Goal: Task Accomplishment & Management: Manage account settings

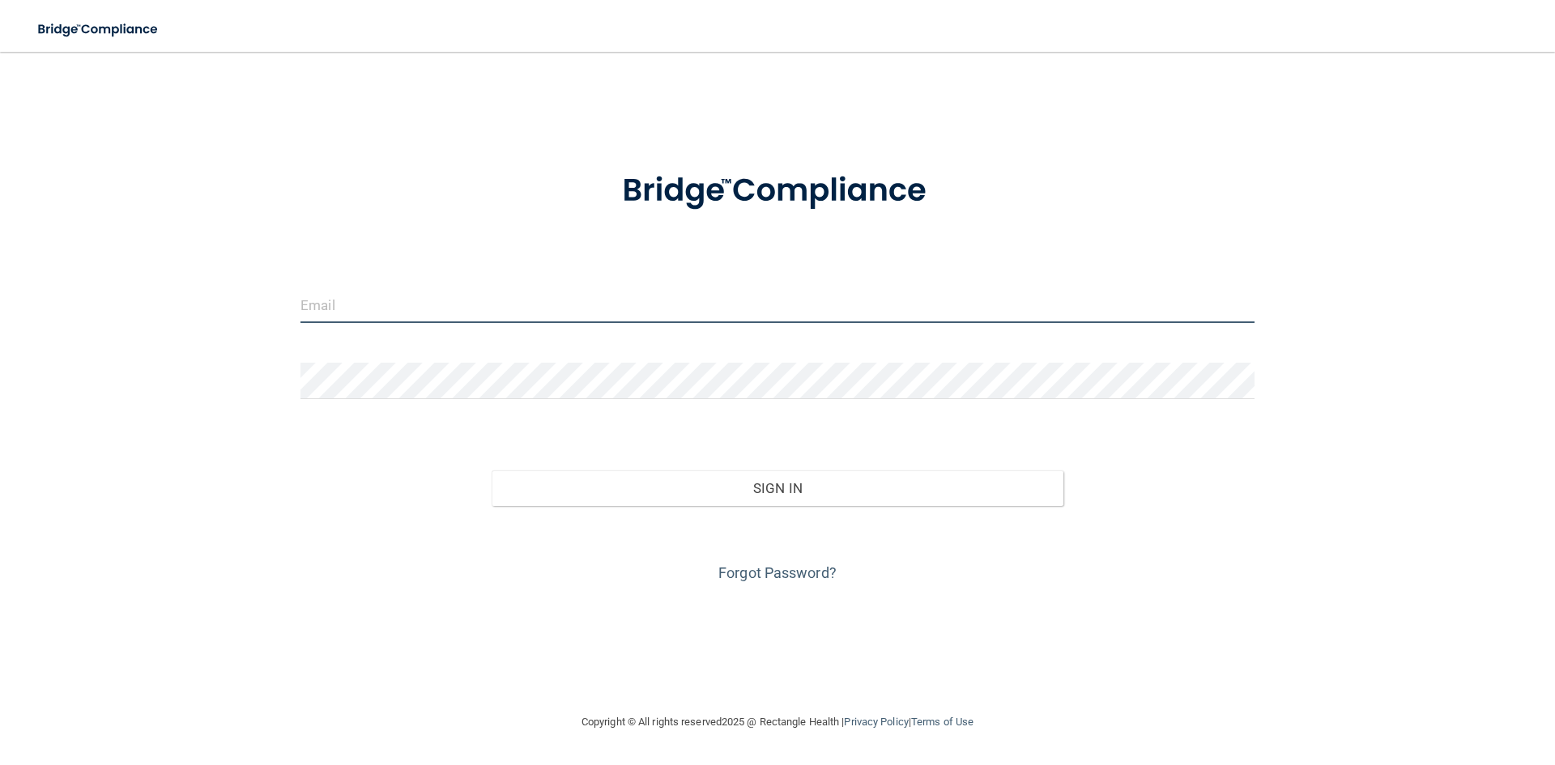
click at [822, 313] on input "email" at bounding box center [777, 305] width 954 height 36
type input "[EMAIL_ADDRESS][DOMAIN_NAME]"
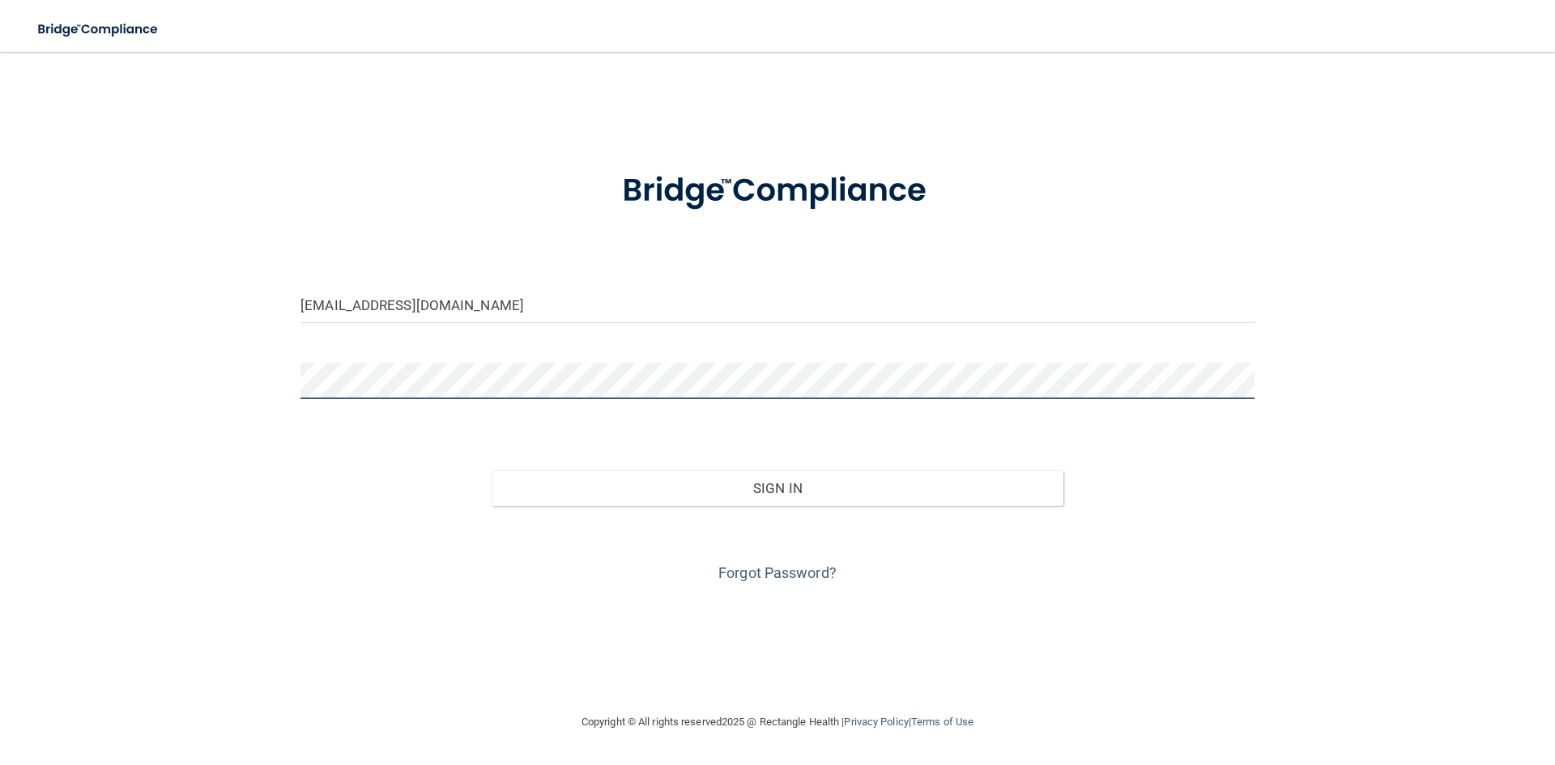
click at [492, 470] on button "Sign In" at bounding box center [778, 488] width 573 height 36
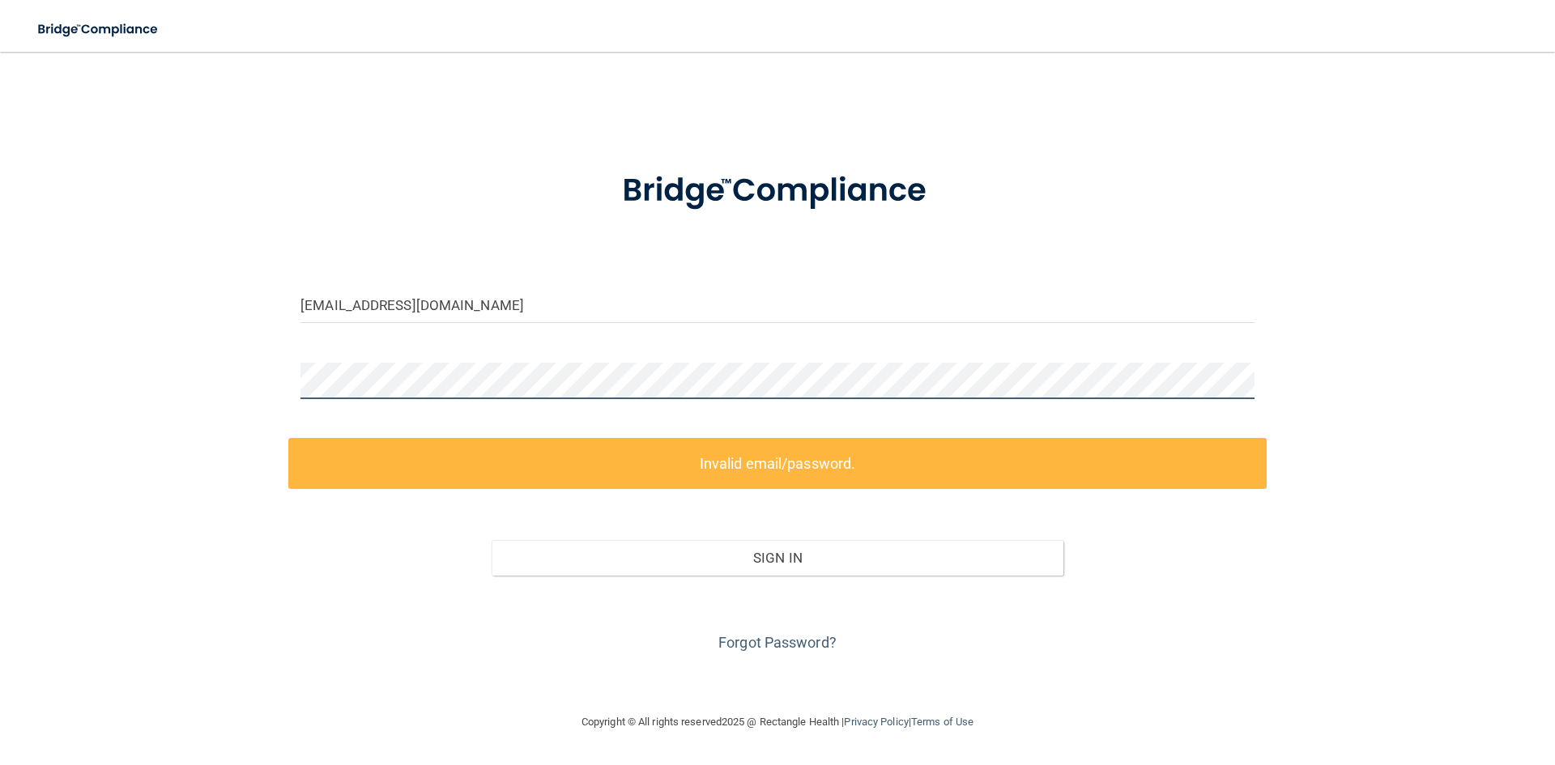
click at [94, 419] on div "[EMAIL_ADDRESS][DOMAIN_NAME] Invalid email/password. You don't have permission …" at bounding box center [777, 382] width 1490 height 628
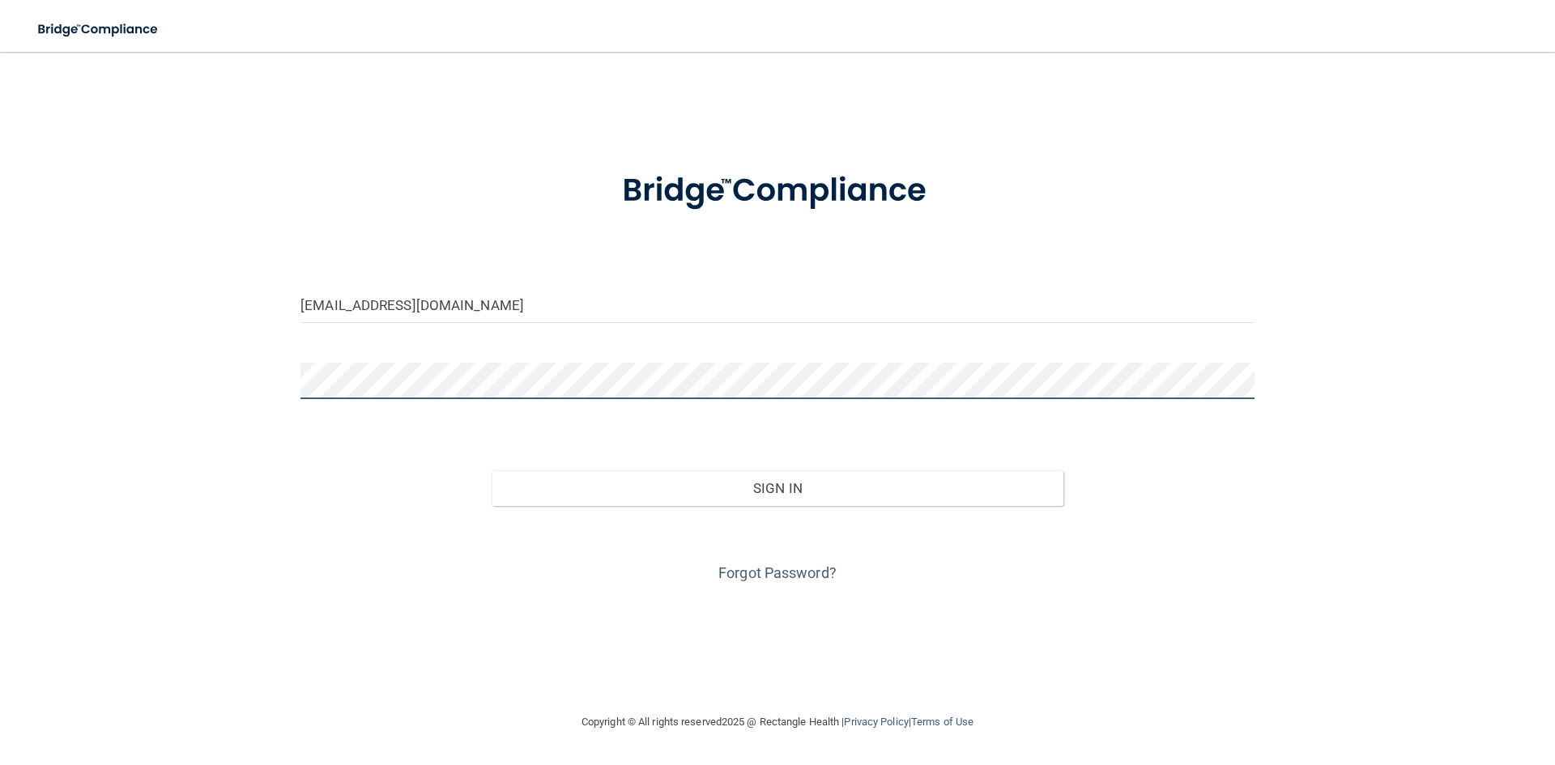
click at [492, 470] on button "Sign In" at bounding box center [778, 488] width 573 height 36
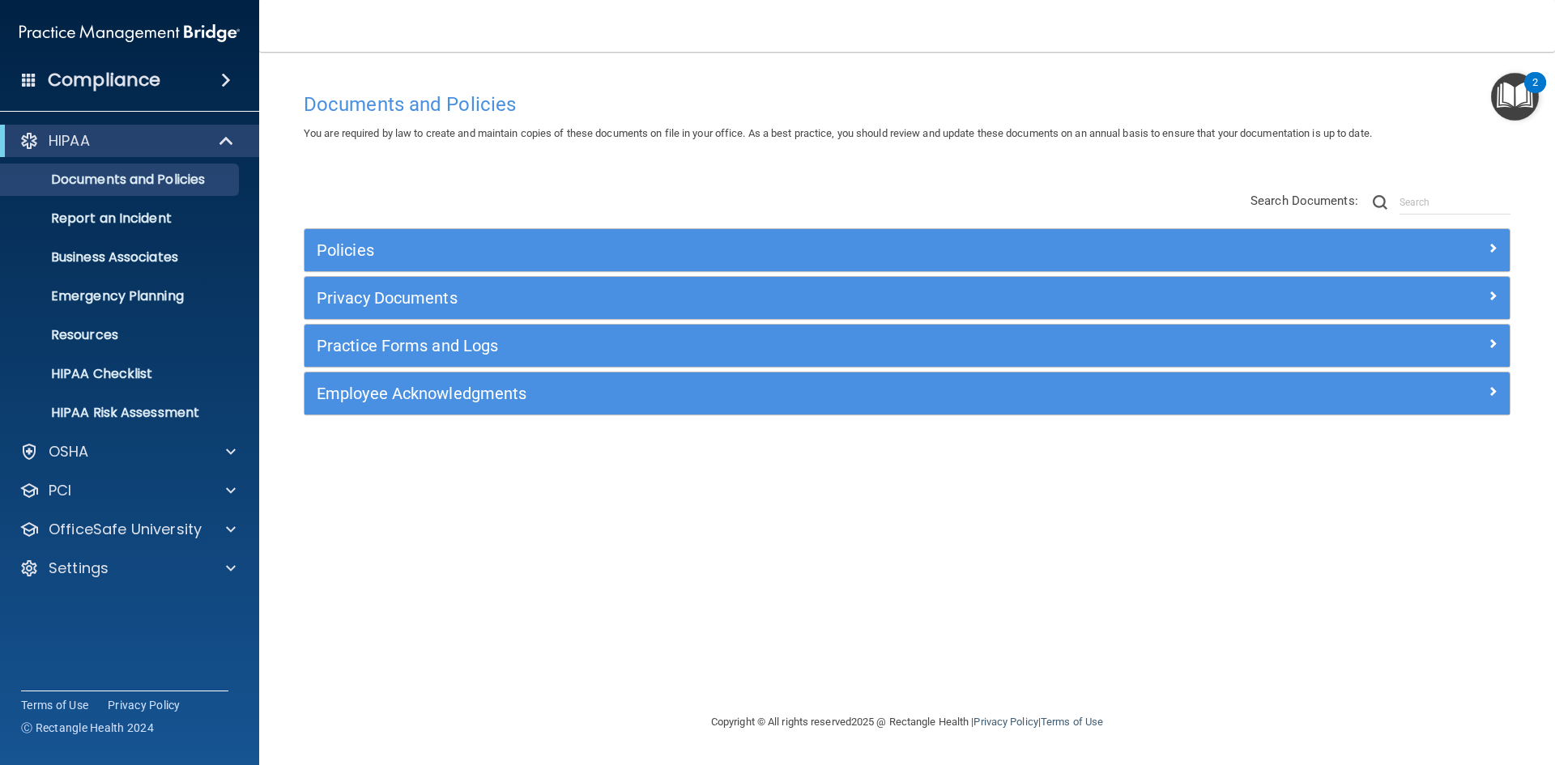
click at [114, 73] on h4 "Compliance" at bounding box center [104, 80] width 113 height 23
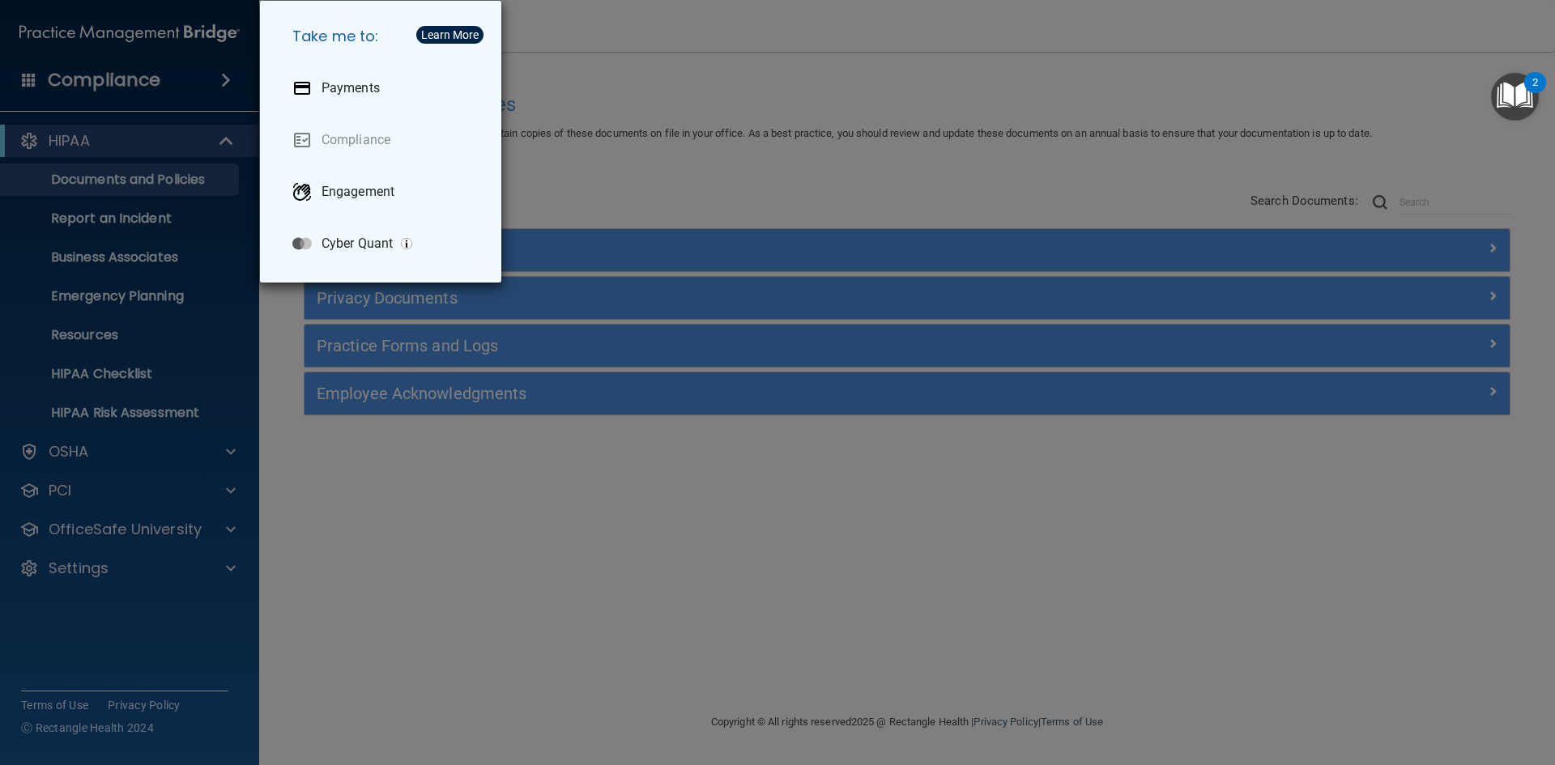
click at [614, 161] on div "Take me to: Payments Compliance Engagement Cyber Quant" at bounding box center [777, 382] width 1555 height 765
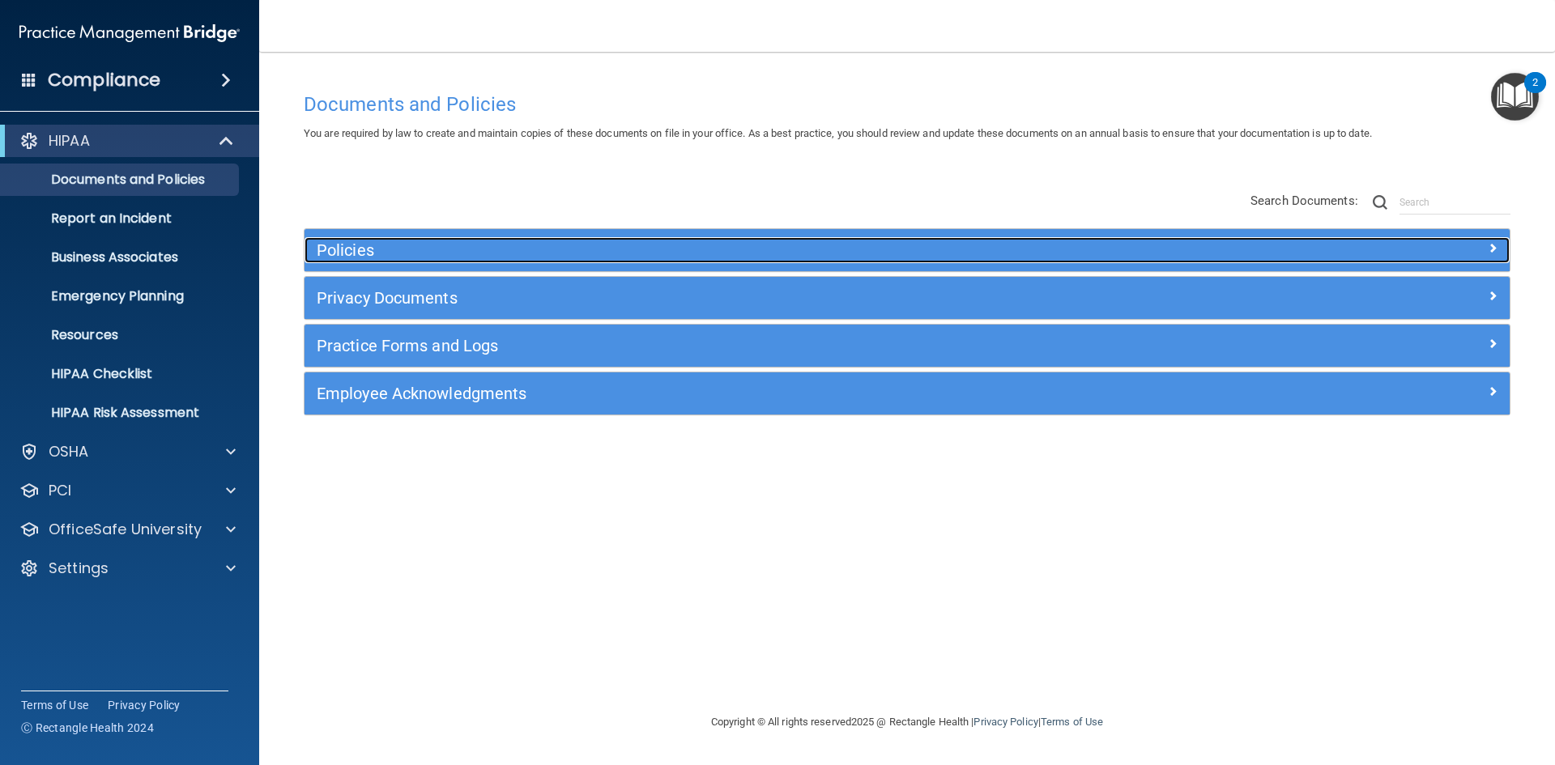
click at [378, 248] on h5 "Policies" at bounding box center [756, 250] width 879 height 18
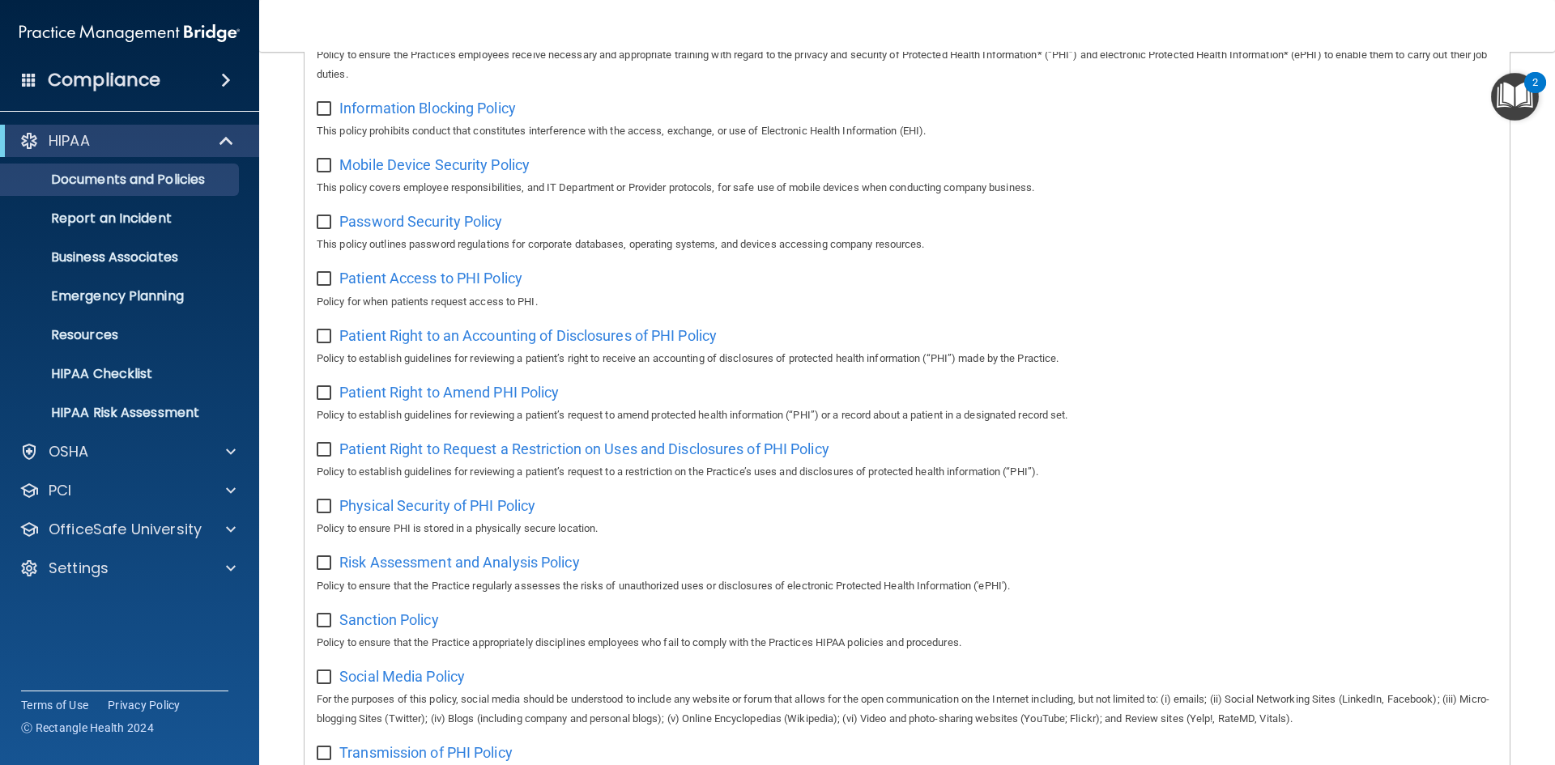
scroll to position [649, 0]
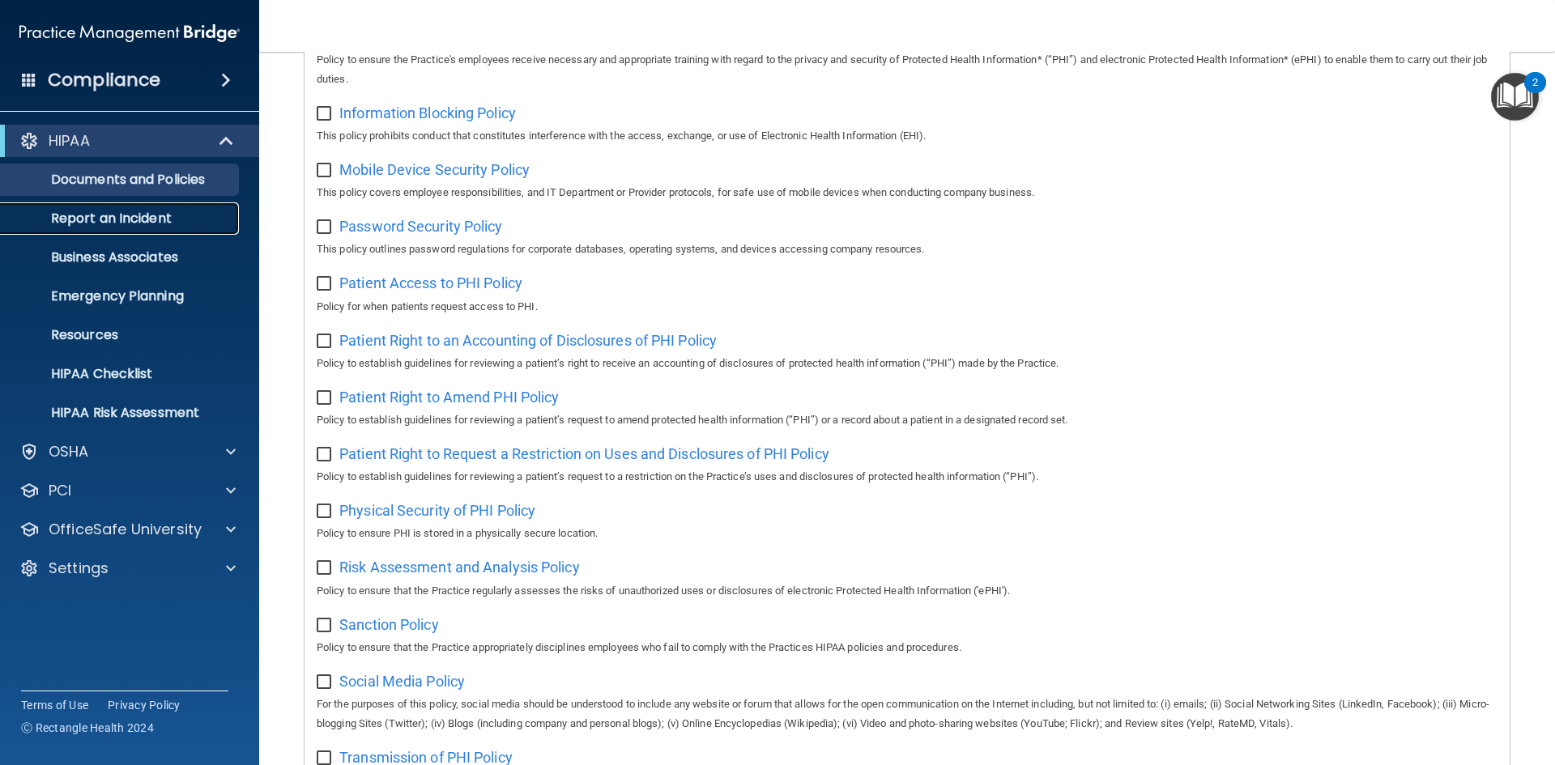
click at [113, 224] on p "Report an Incident" at bounding box center [121, 219] width 221 height 16
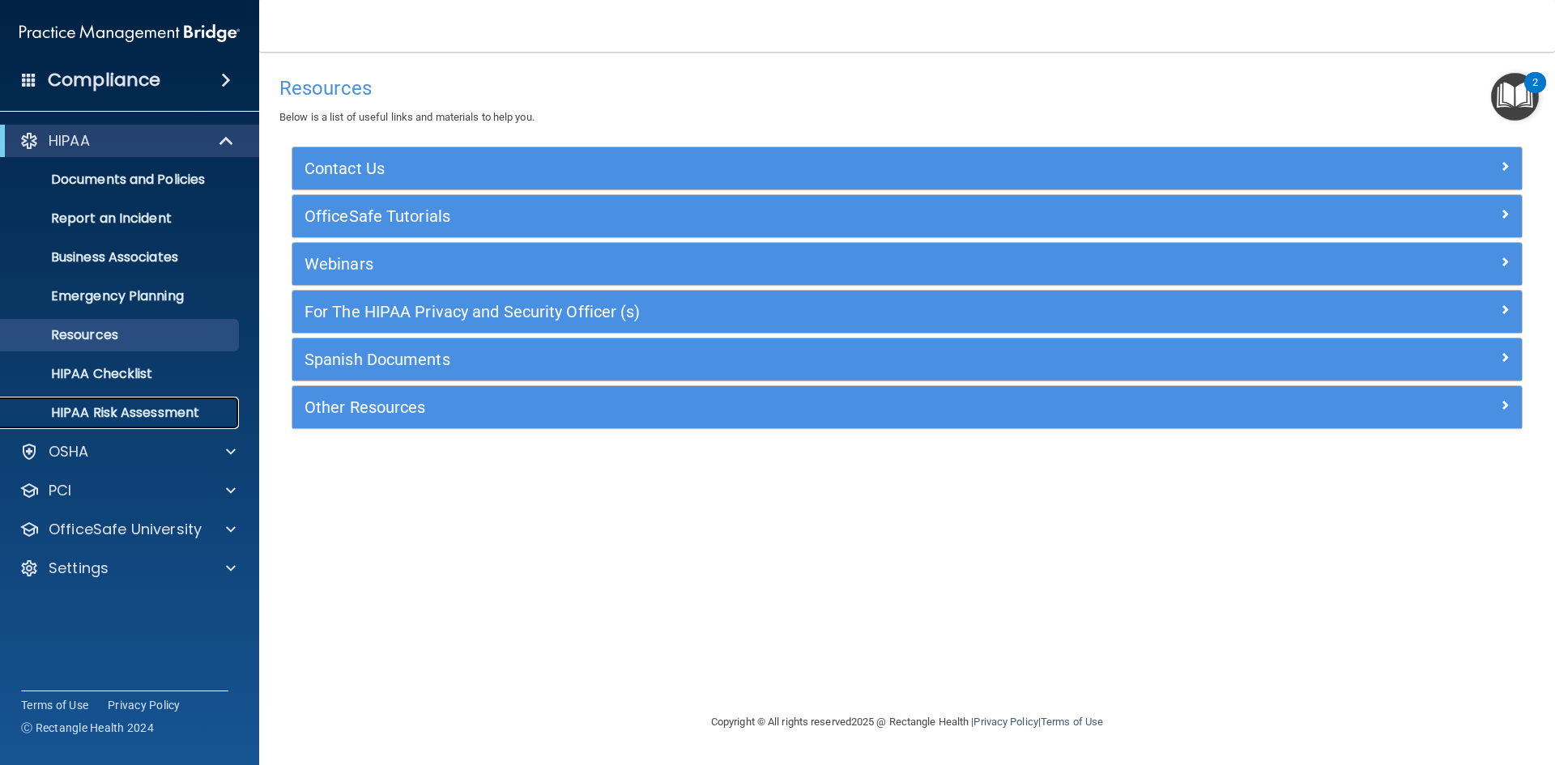
click at [152, 424] on link "HIPAA Risk Assessment" at bounding box center [111, 413] width 255 height 32
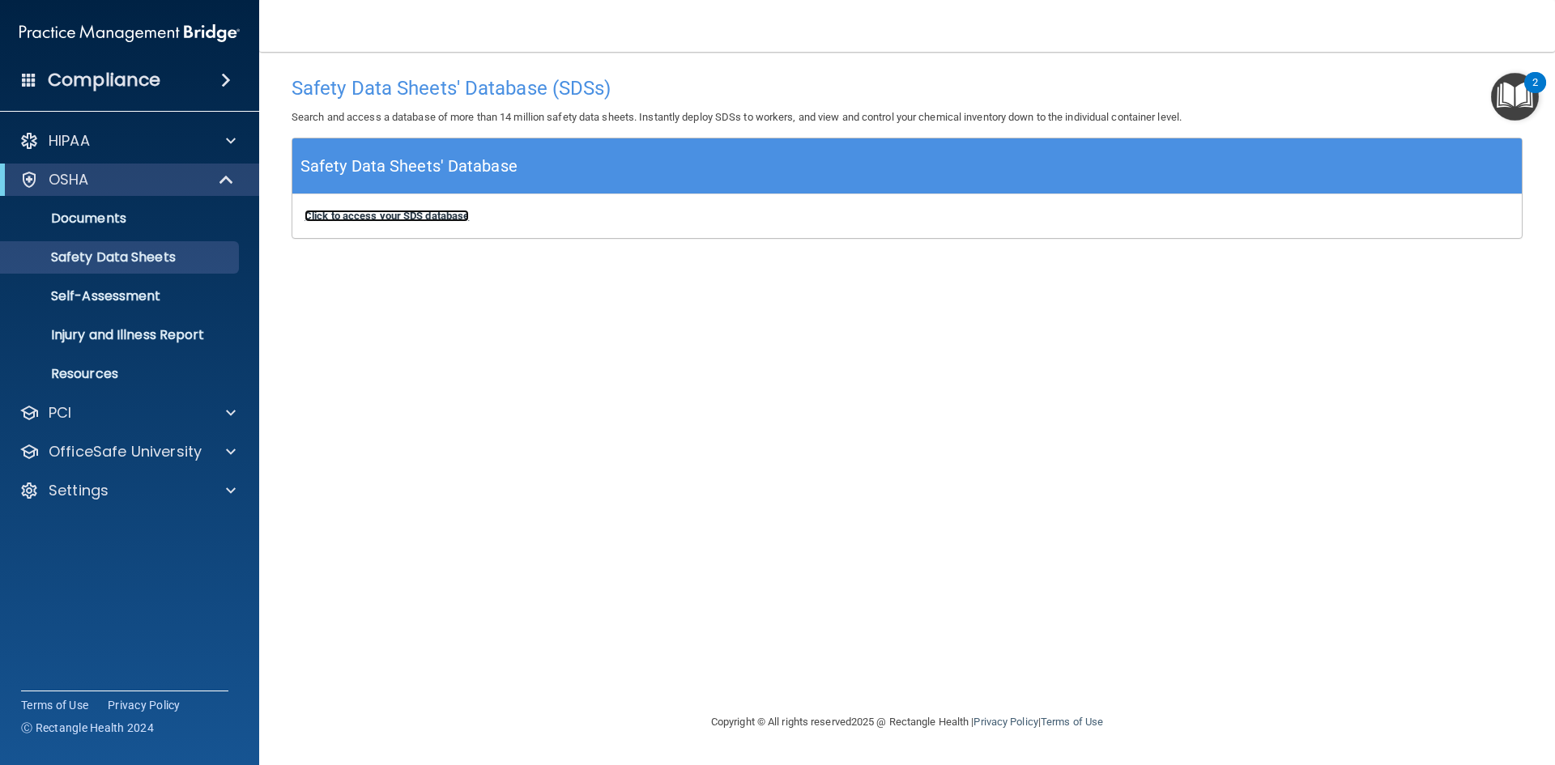
click at [348, 219] on b "Click to access your SDS database" at bounding box center [386, 216] width 164 height 12
click at [157, 300] on p "Self-Assessment" at bounding box center [121, 296] width 221 height 16
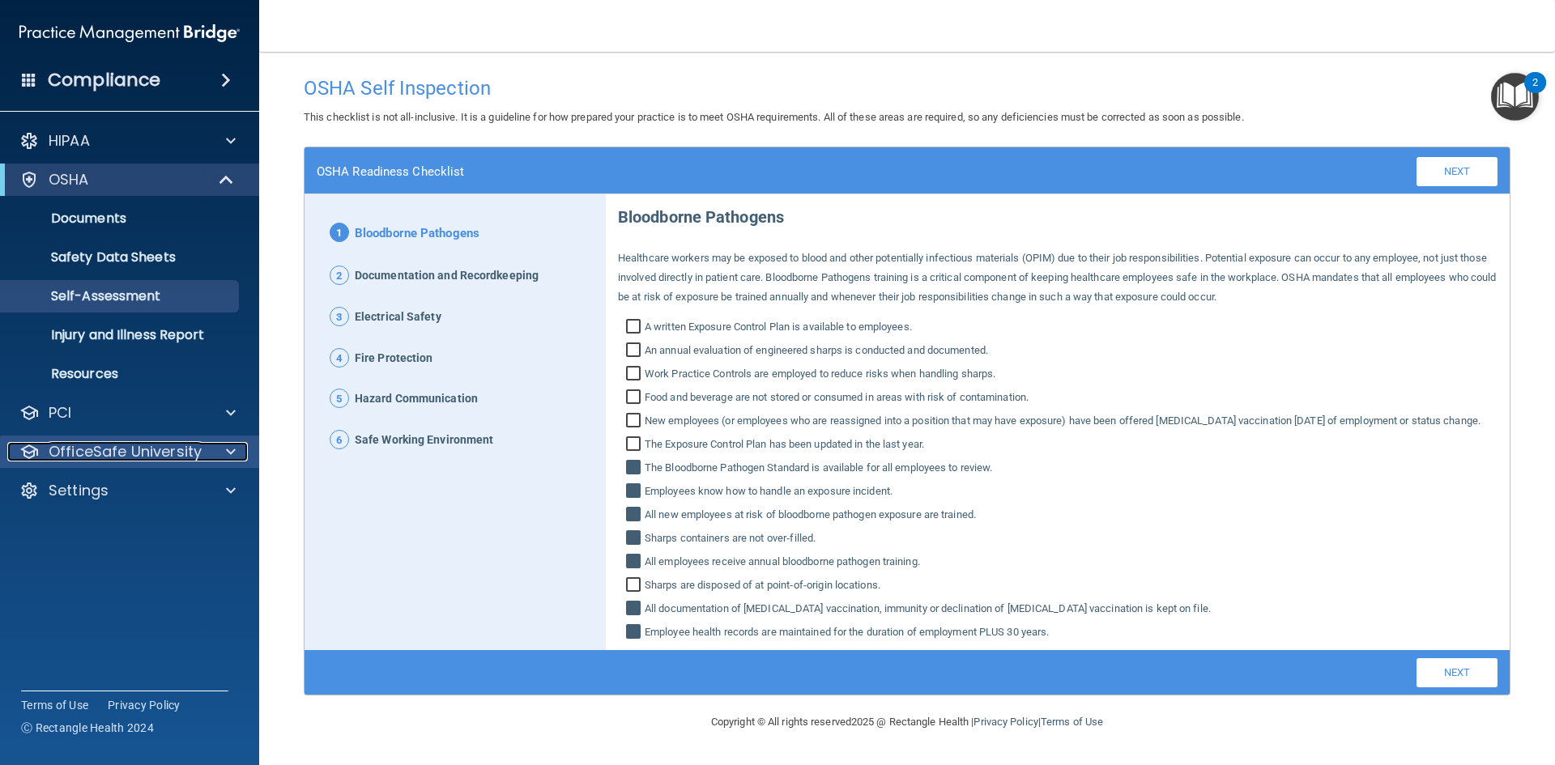
click at [159, 457] on p "OfficeSafe University" at bounding box center [125, 451] width 153 height 19
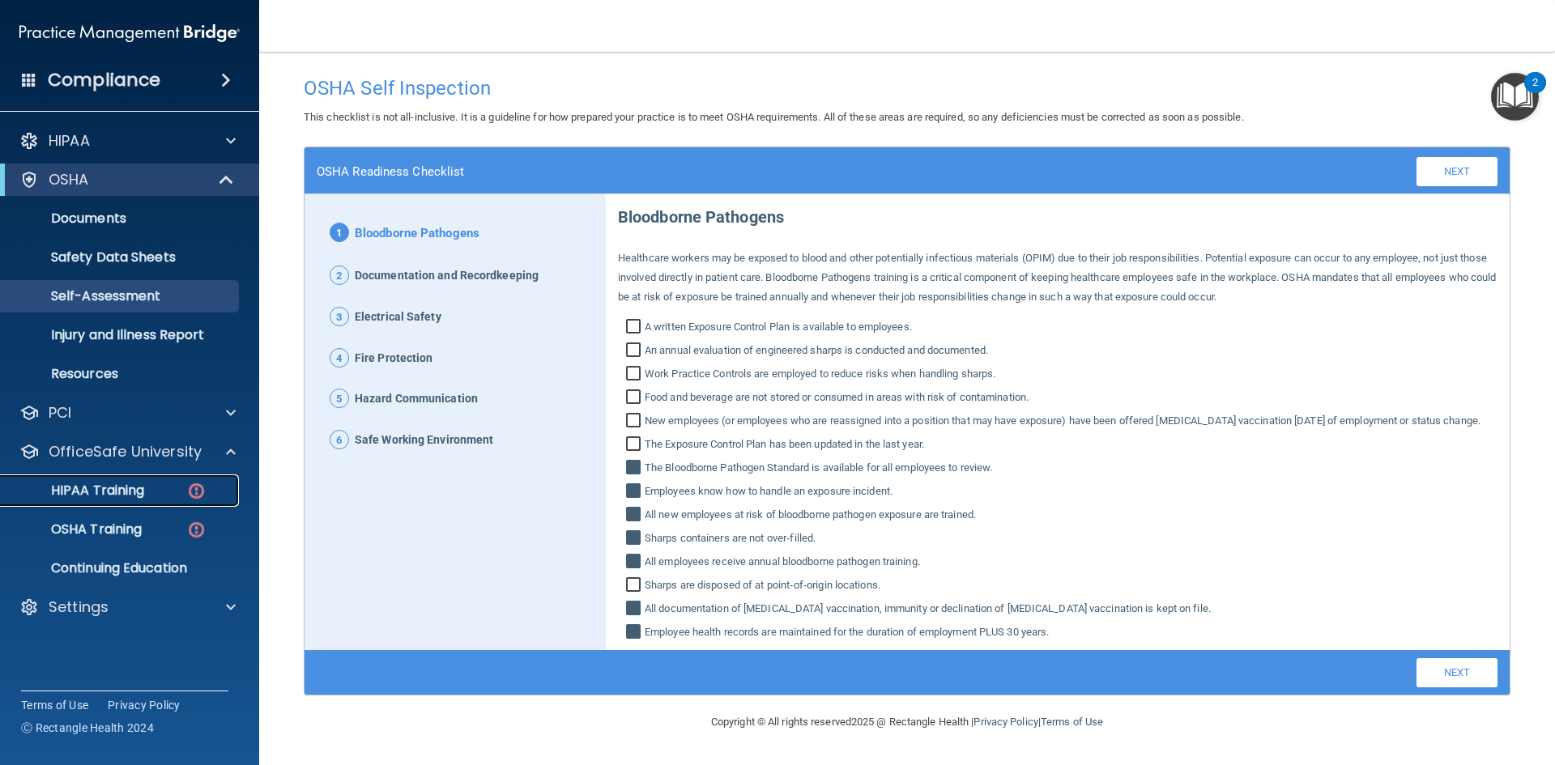
click at [138, 493] on p "HIPAA Training" at bounding box center [78, 491] width 134 height 16
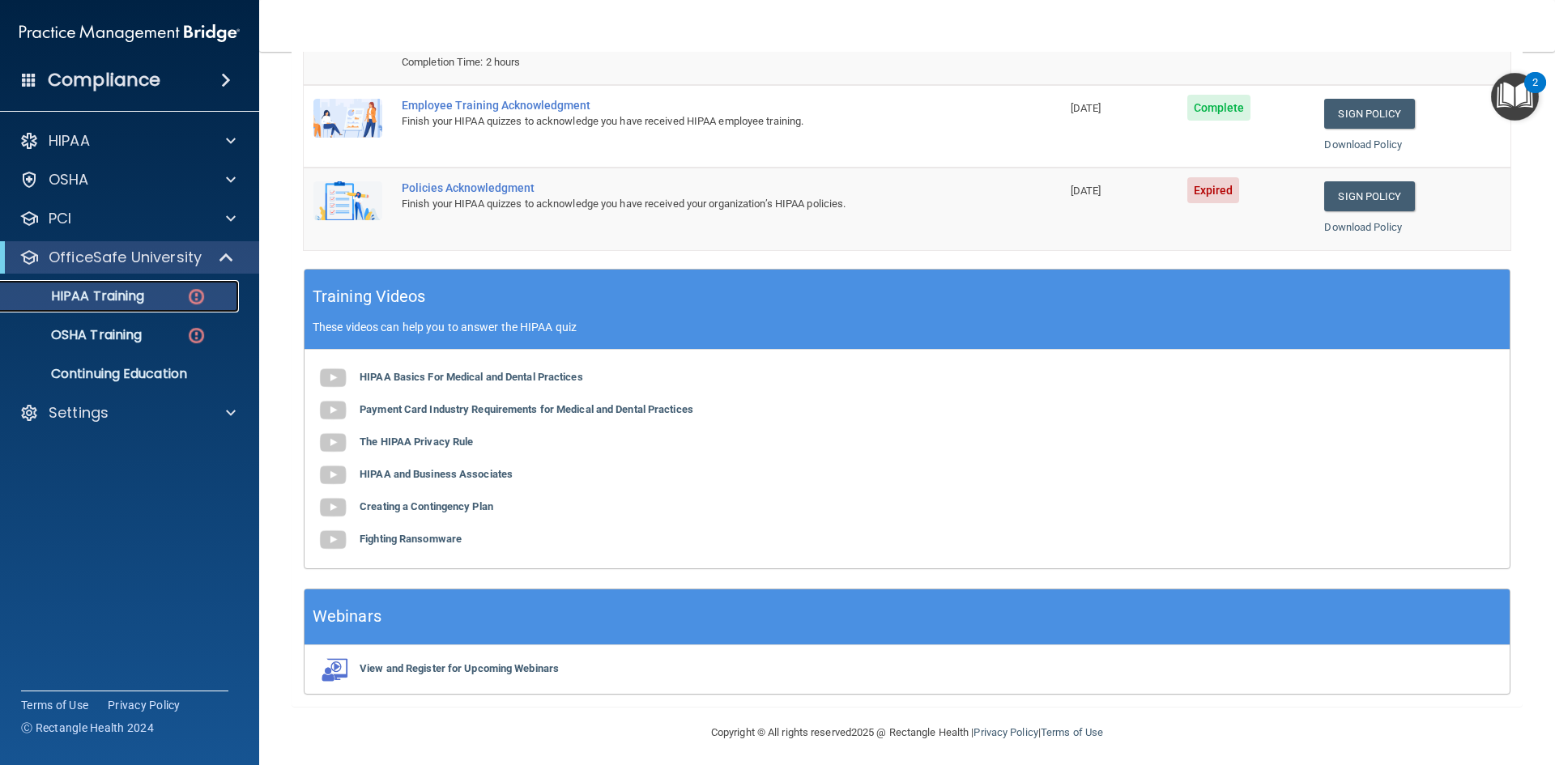
scroll to position [305, 0]
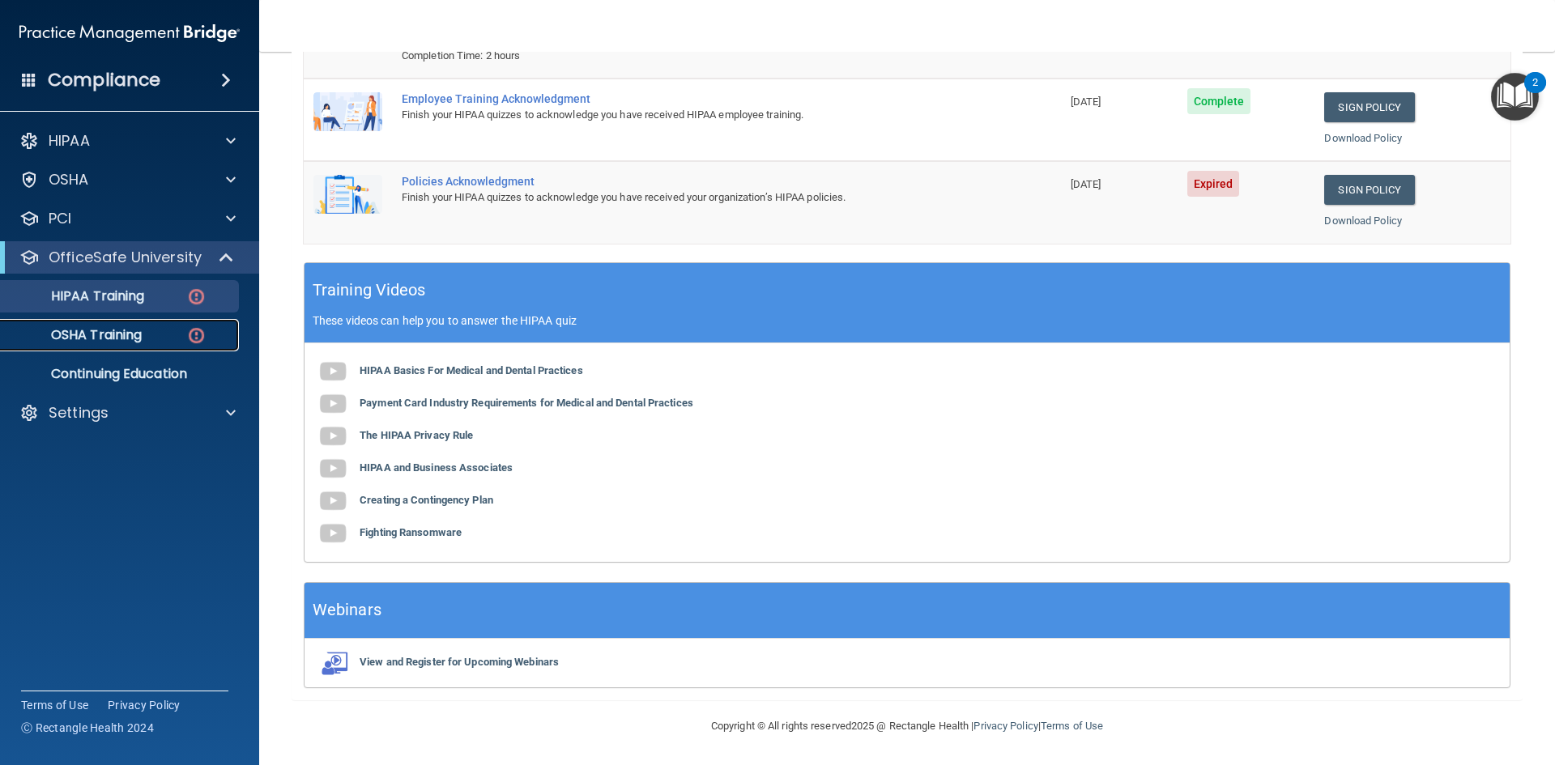
click at [119, 338] on p "OSHA Training" at bounding box center [76, 335] width 131 height 16
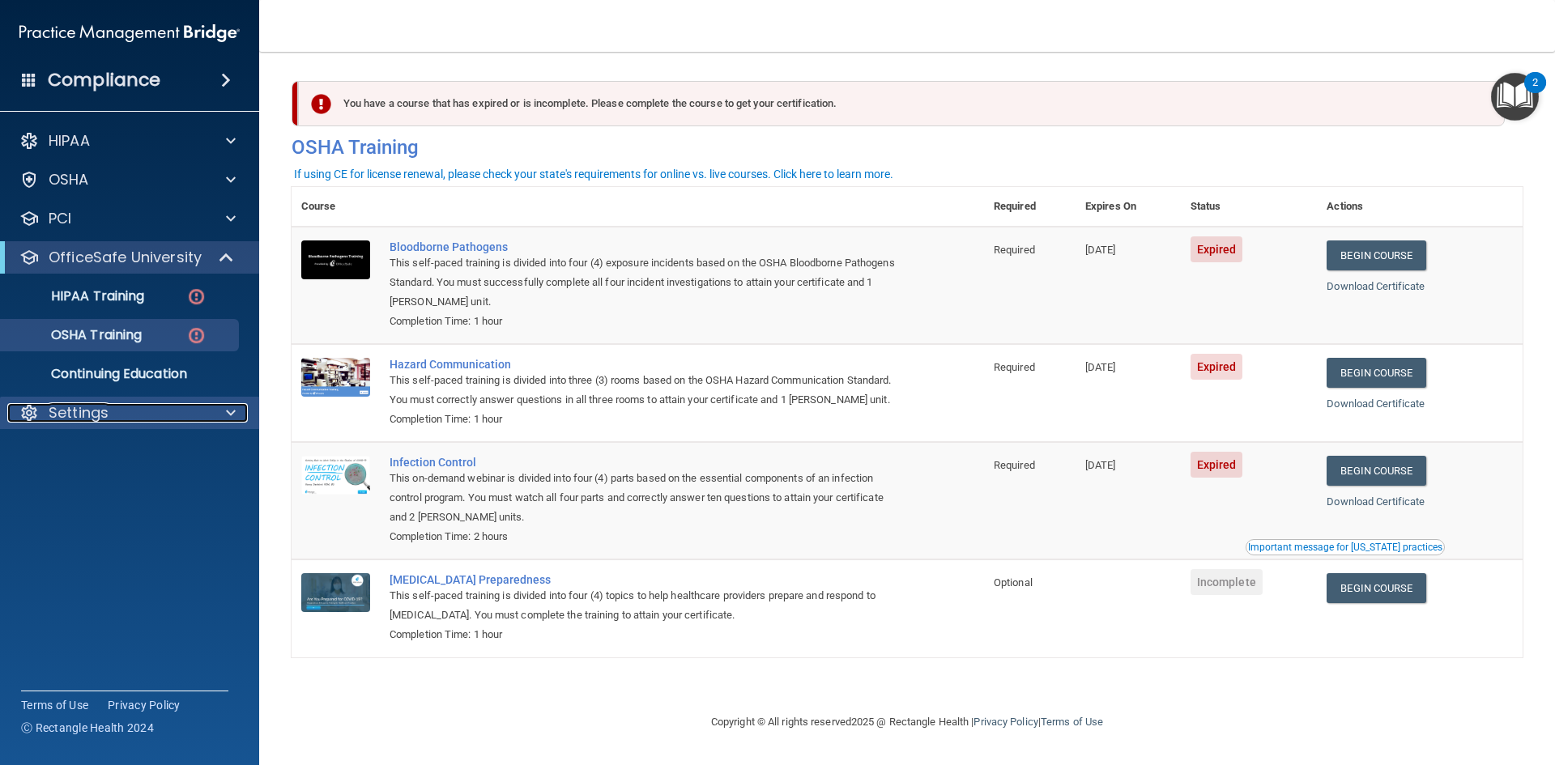
click at [155, 408] on div "Settings" at bounding box center [107, 412] width 201 height 19
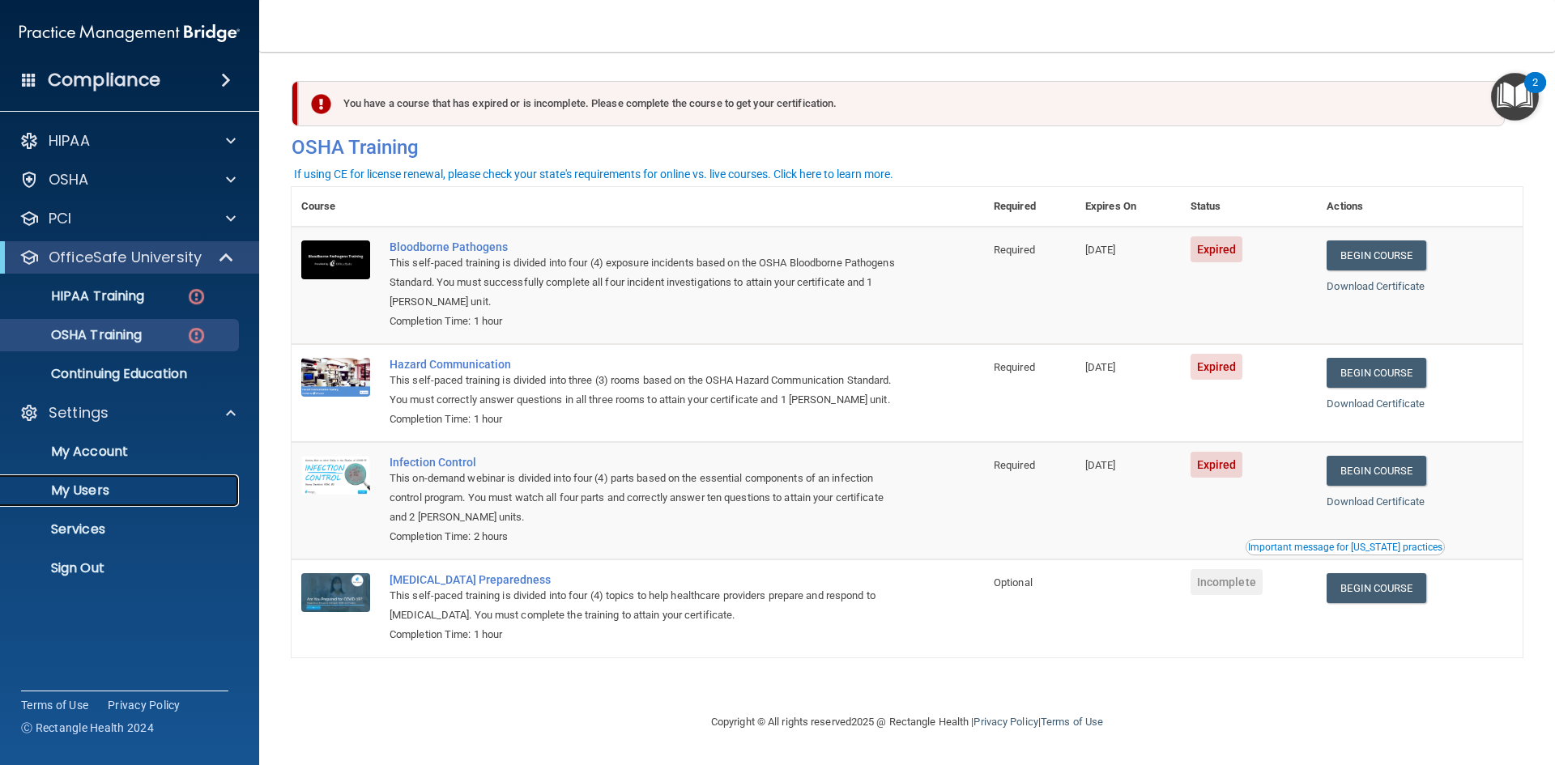
click at [145, 493] on p "My Users" at bounding box center [121, 491] width 221 height 16
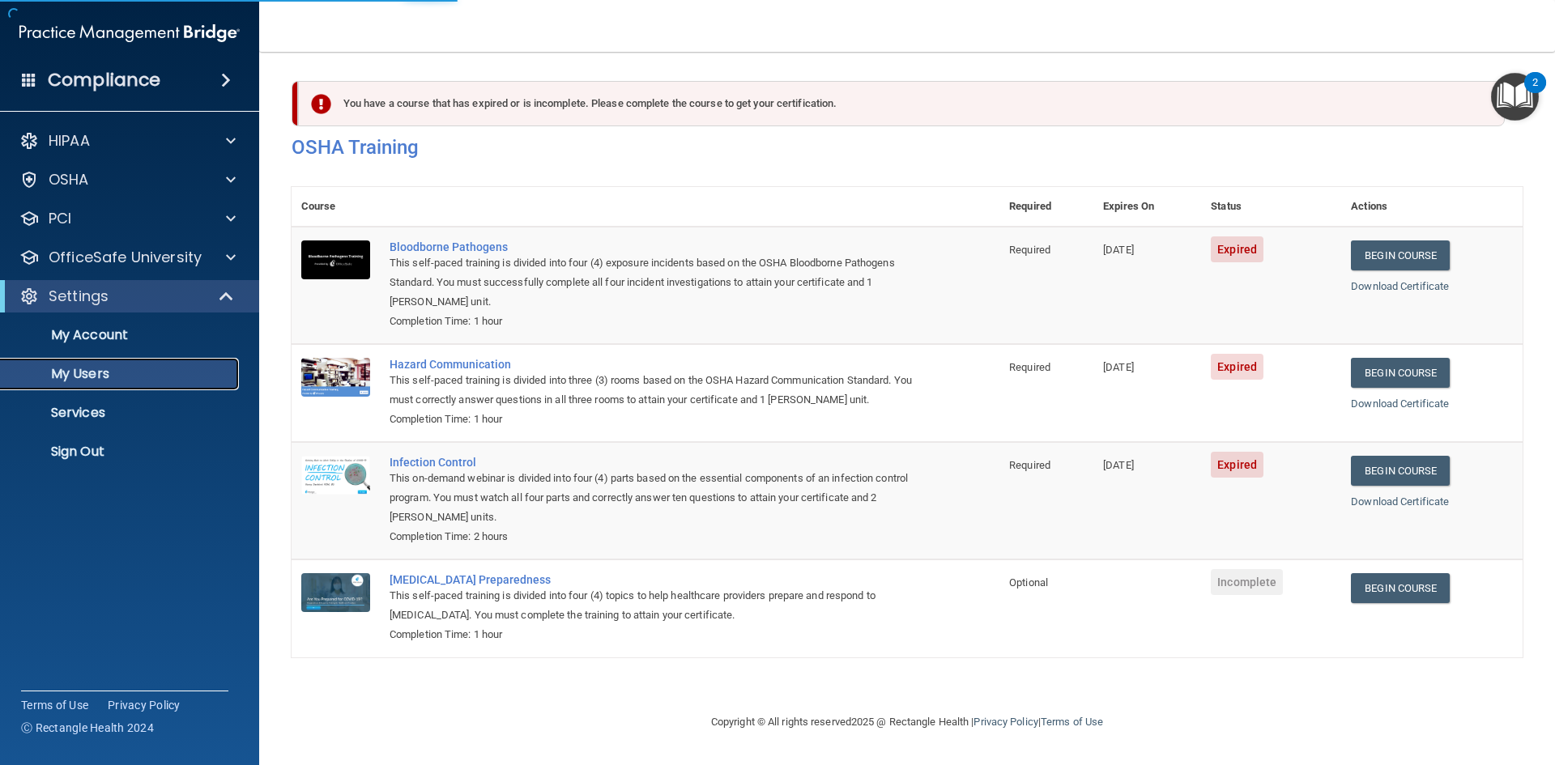
select select "20"
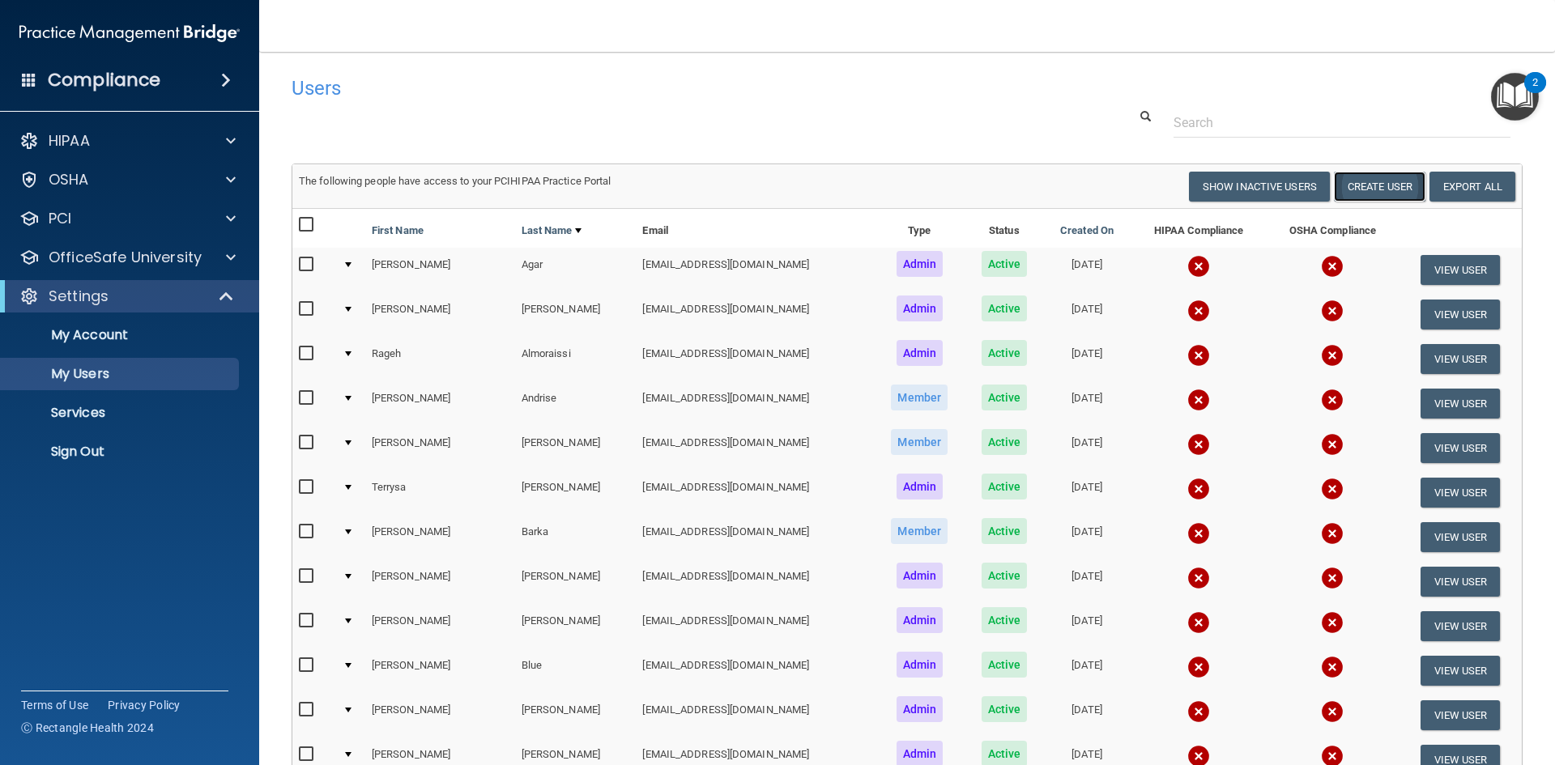
click at [1357, 180] on button "Create User" at bounding box center [1380, 187] width 92 height 30
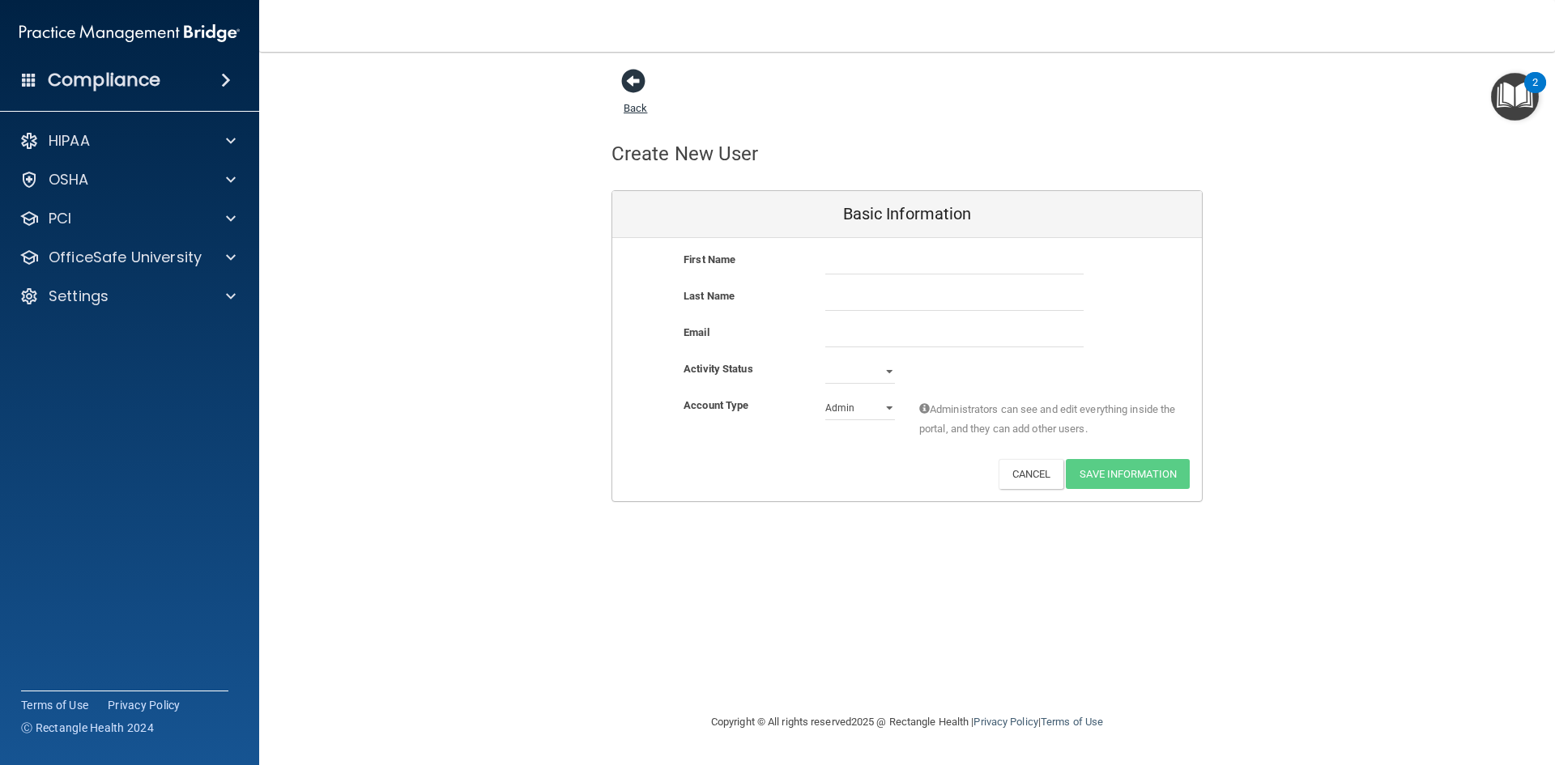
click at [641, 87] on span at bounding box center [633, 81] width 24 height 24
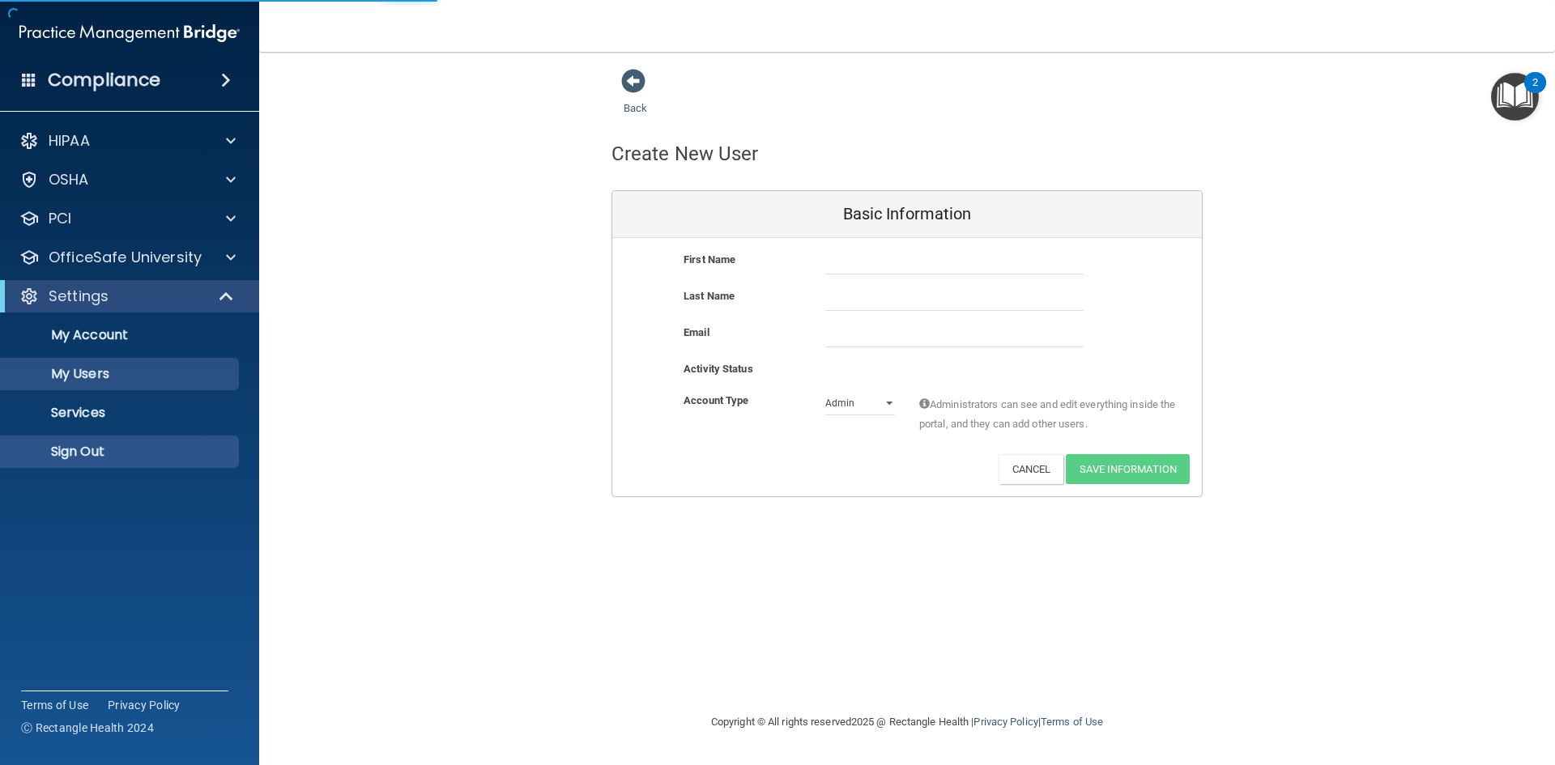
select select "20"
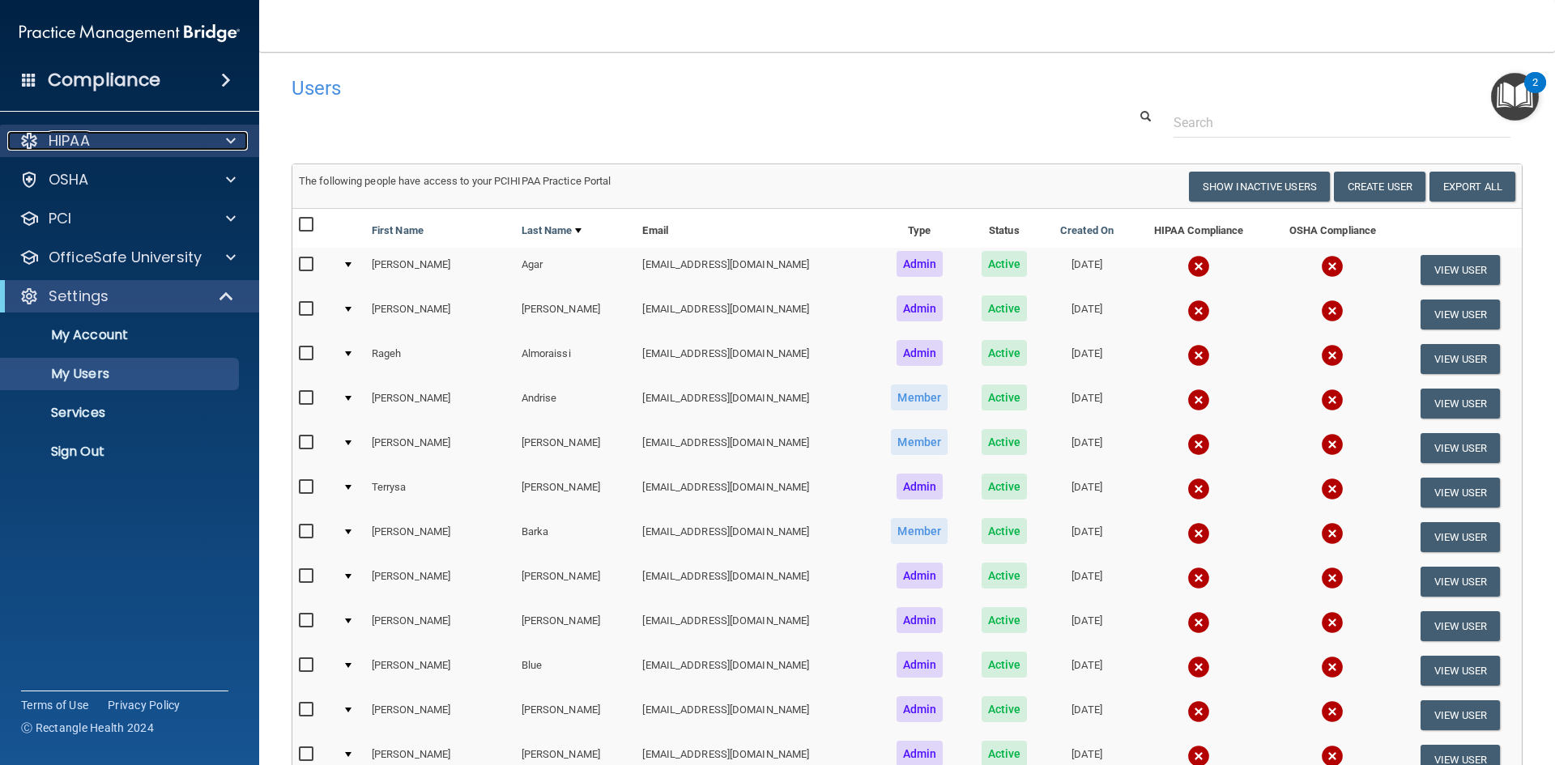
click at [136, 148] on div "HIPAA" at bounding box center [107, 140] width 201 height 19
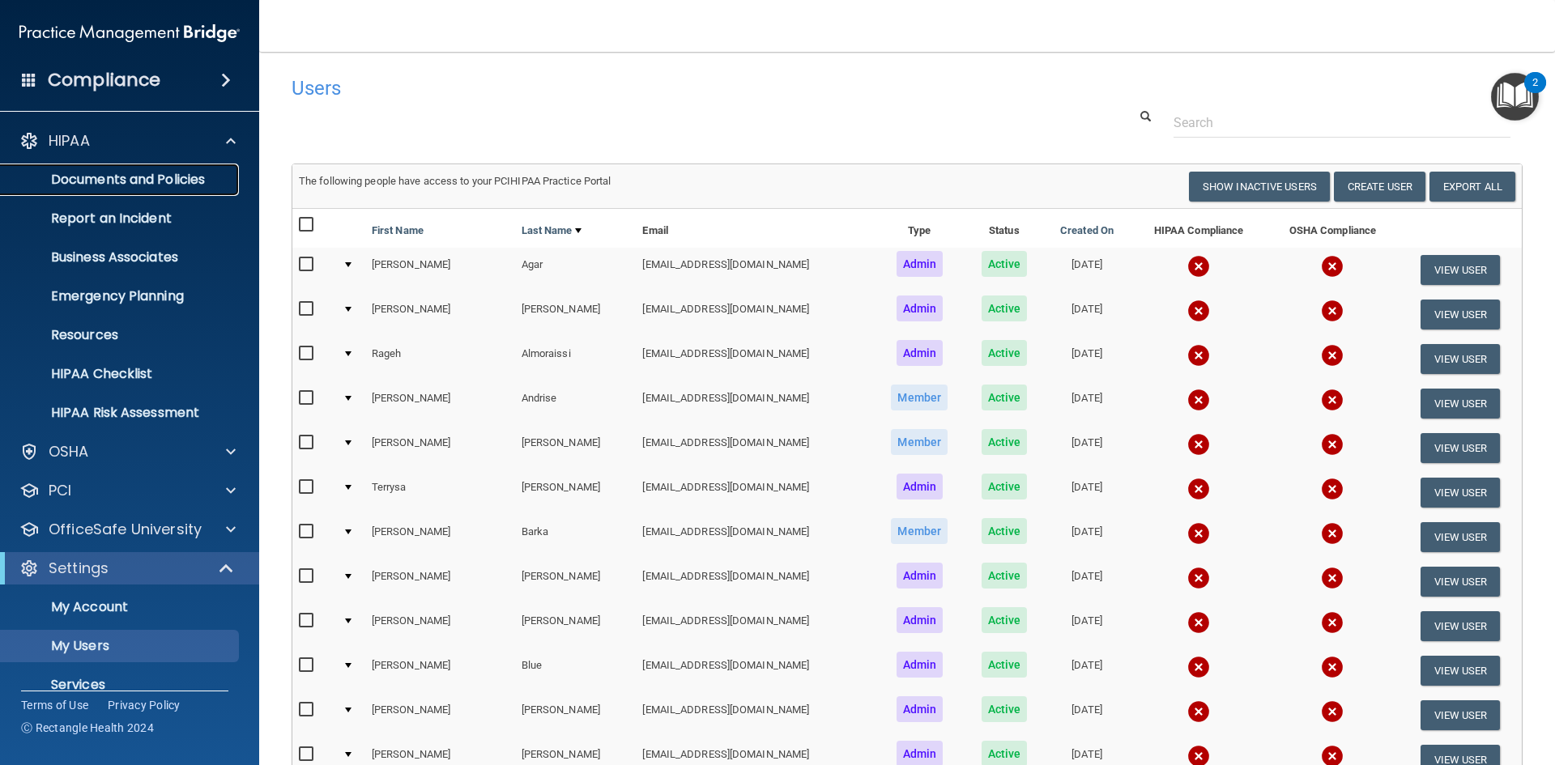
click at [145, 174] on p "Documents and Policies" at bounding box center [121, 180] width 221 height 16
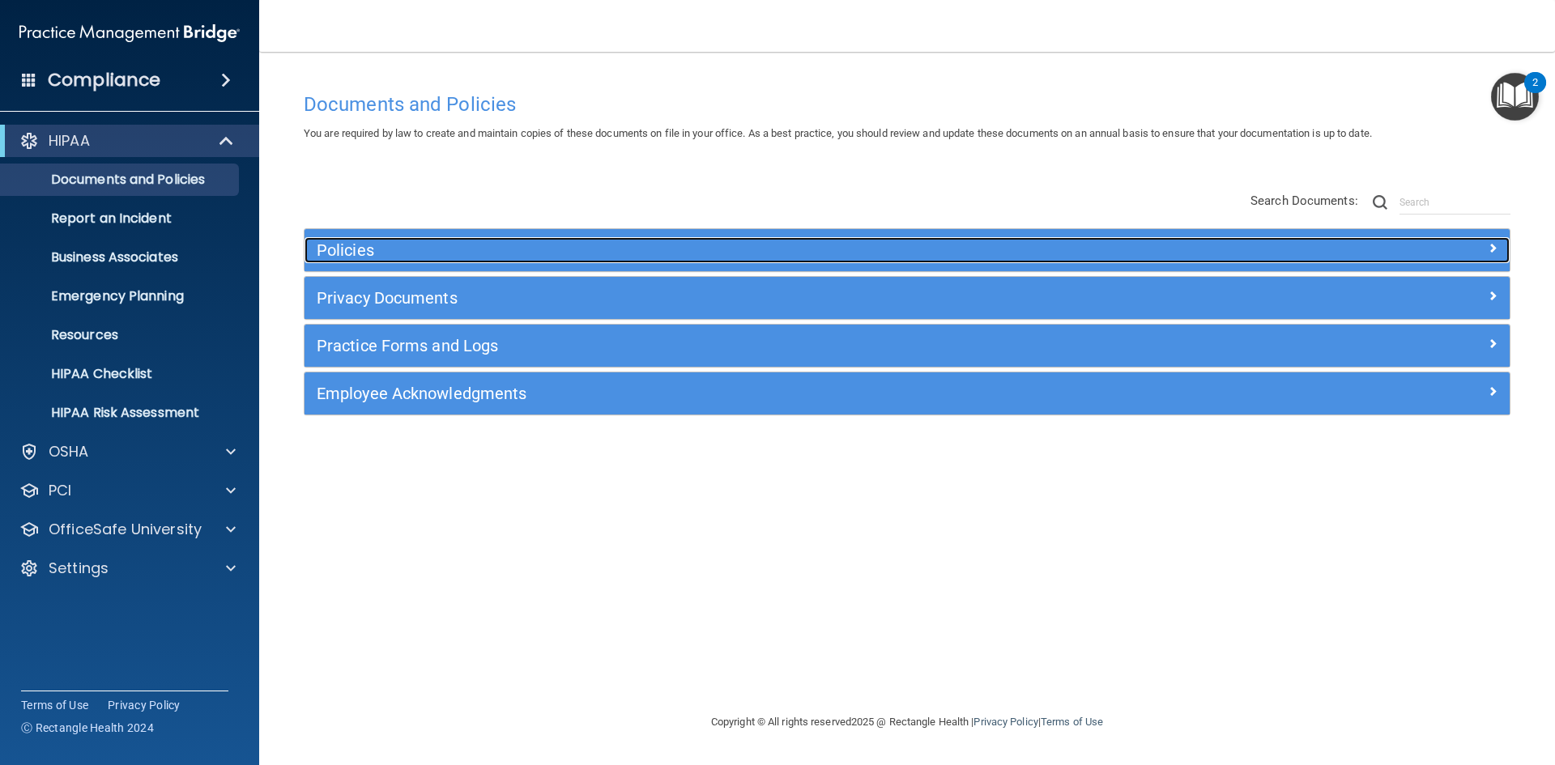
click at [422, 249] on h5 "Policies" at bounding box center [756, 250] width 879 height 18
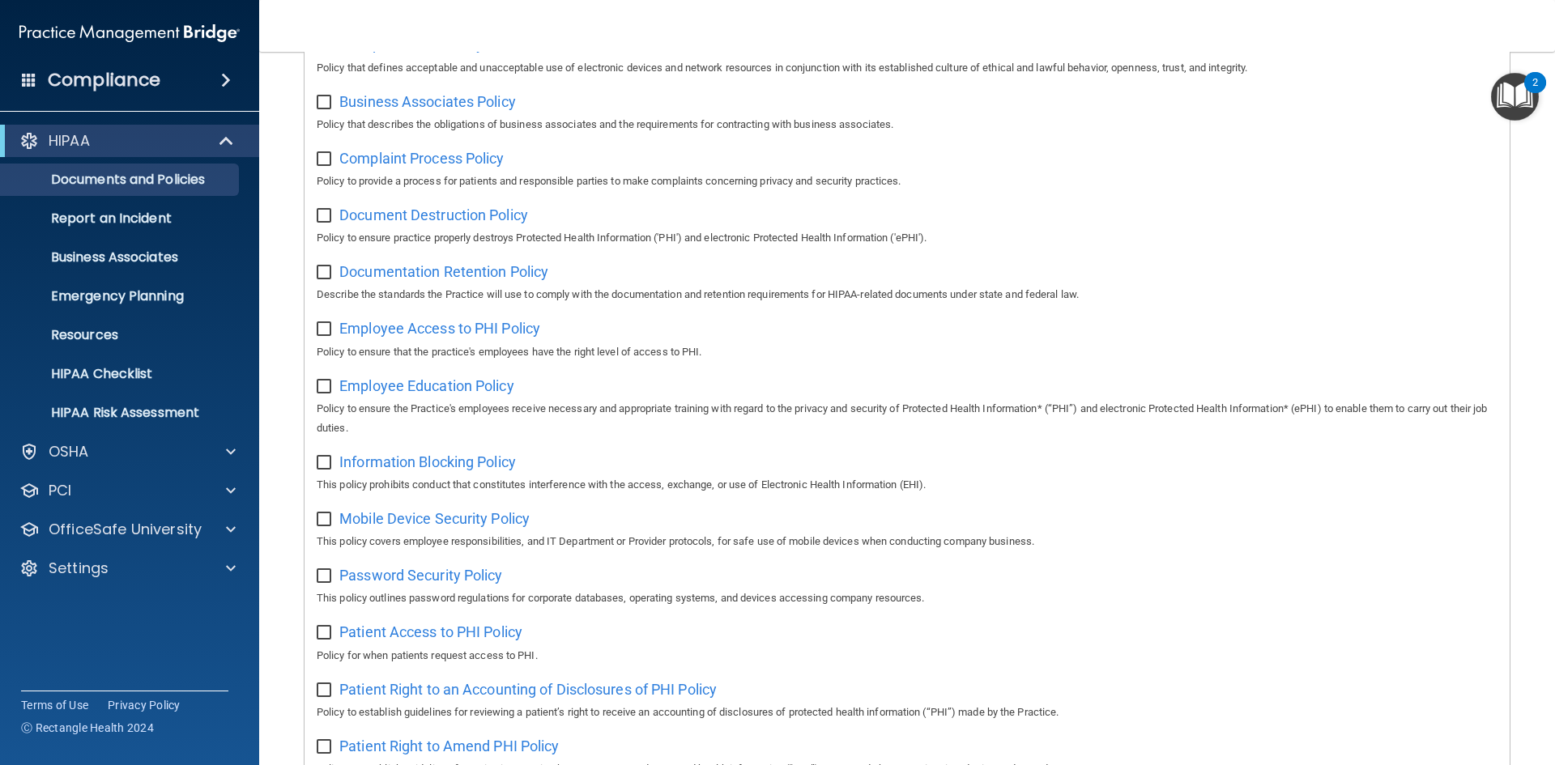
scroll to position [297, 0]
